Goal: Information Seeking & Learning: Learn about a topic

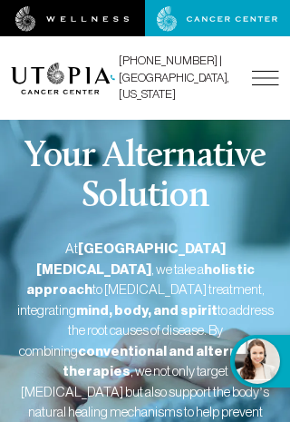
click at [233, 17] on img at bounding box center [218, 18] width 122 height 25
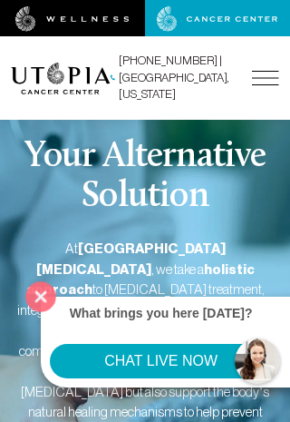
click at [73, 309] on div "At [GEOGRAPHIC_DATA][MEDICAL_DATA] , we take a holistic approach to [MEDICAL_DA…" at bounding box center [145, 348] width 269 height 219
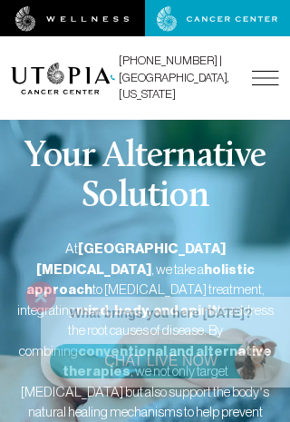
click at [261, 71] on img at bounding box center [265, 78] width 27 height 15
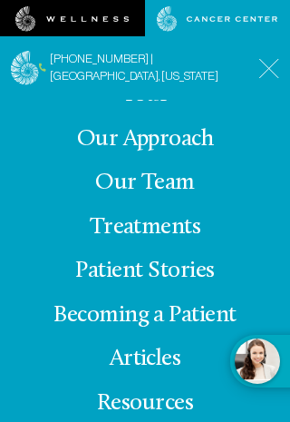
click at [159, 232] on link "Treatments" at bounding box center [146, 227] width 112 height 25
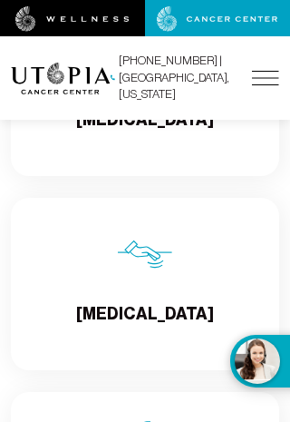
scroll to position [3584, 0]
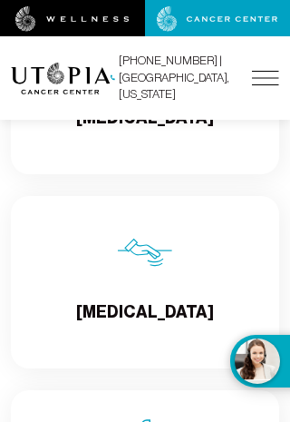
click at [262, 71] on img at bounding box center [265, 78] width 27 height 15
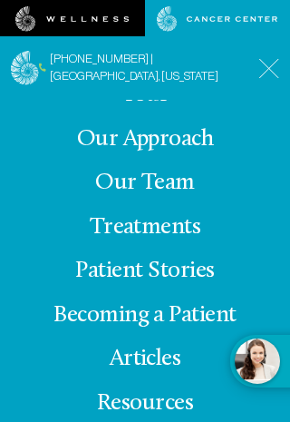
click at [164, 195] on link "Our Team" at bounding box center [145, 183] width 100 height 25
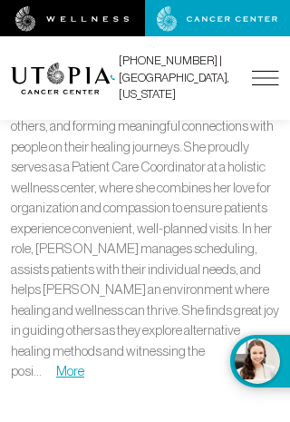
scroll to position [7320, 0]
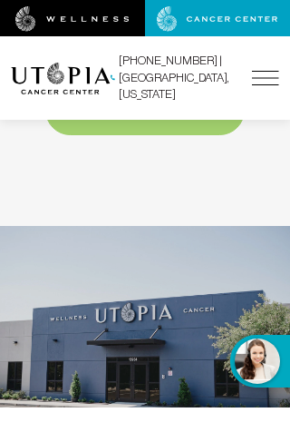
scroll to position [5606, 0]
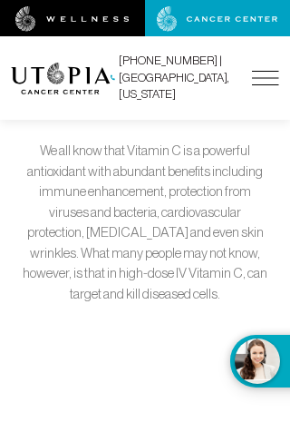
scroll to position [3408, 0]
